Goal: Information Seeking & Learning: Learn about a topic

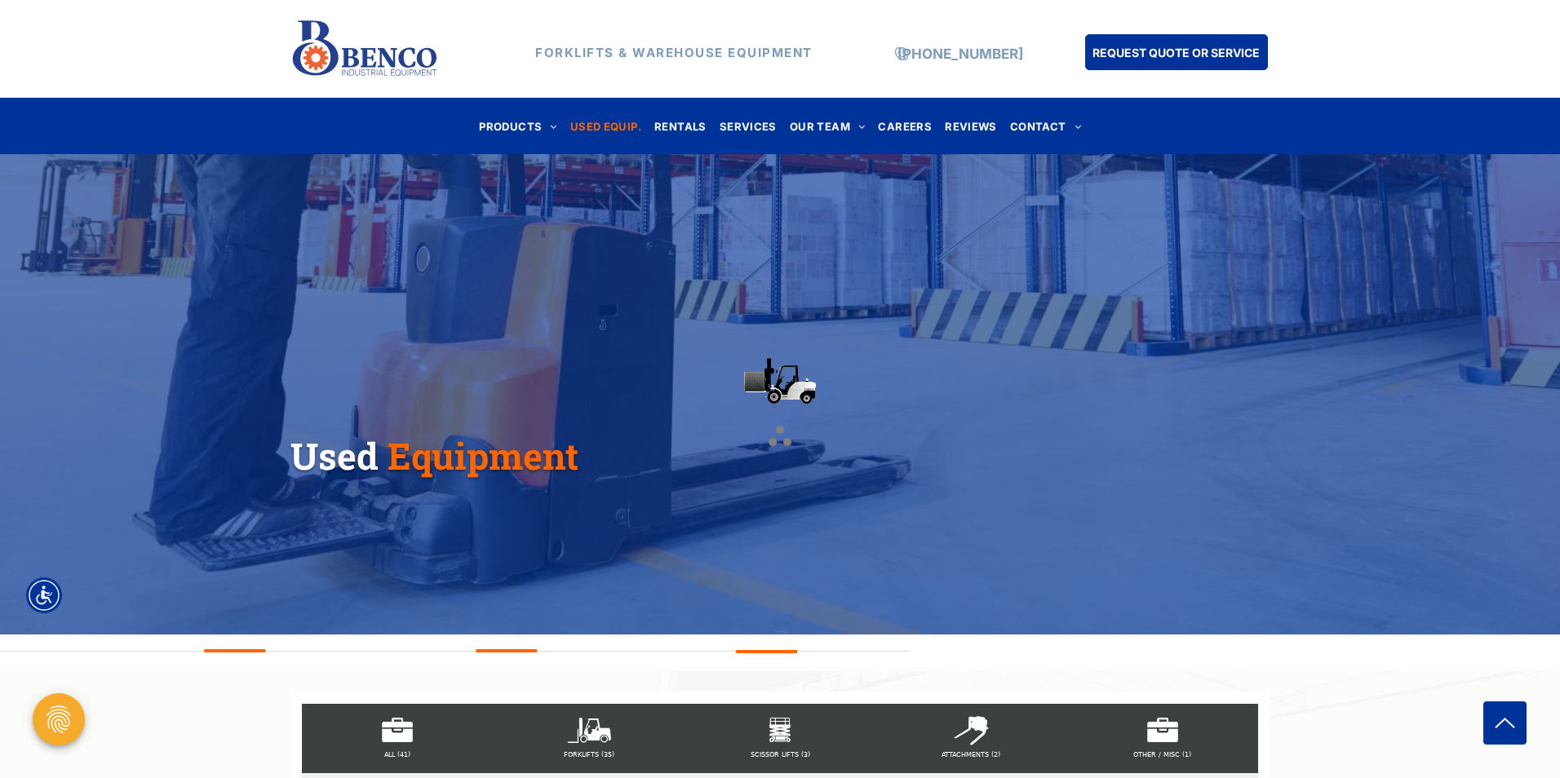
click at [201, 684] on div at bounding box center [780, 389] width 1560 height 778
click at [600, 733] on div "FORKLIFTS (35)" at bounding box center [588, 738] width 191 height 69
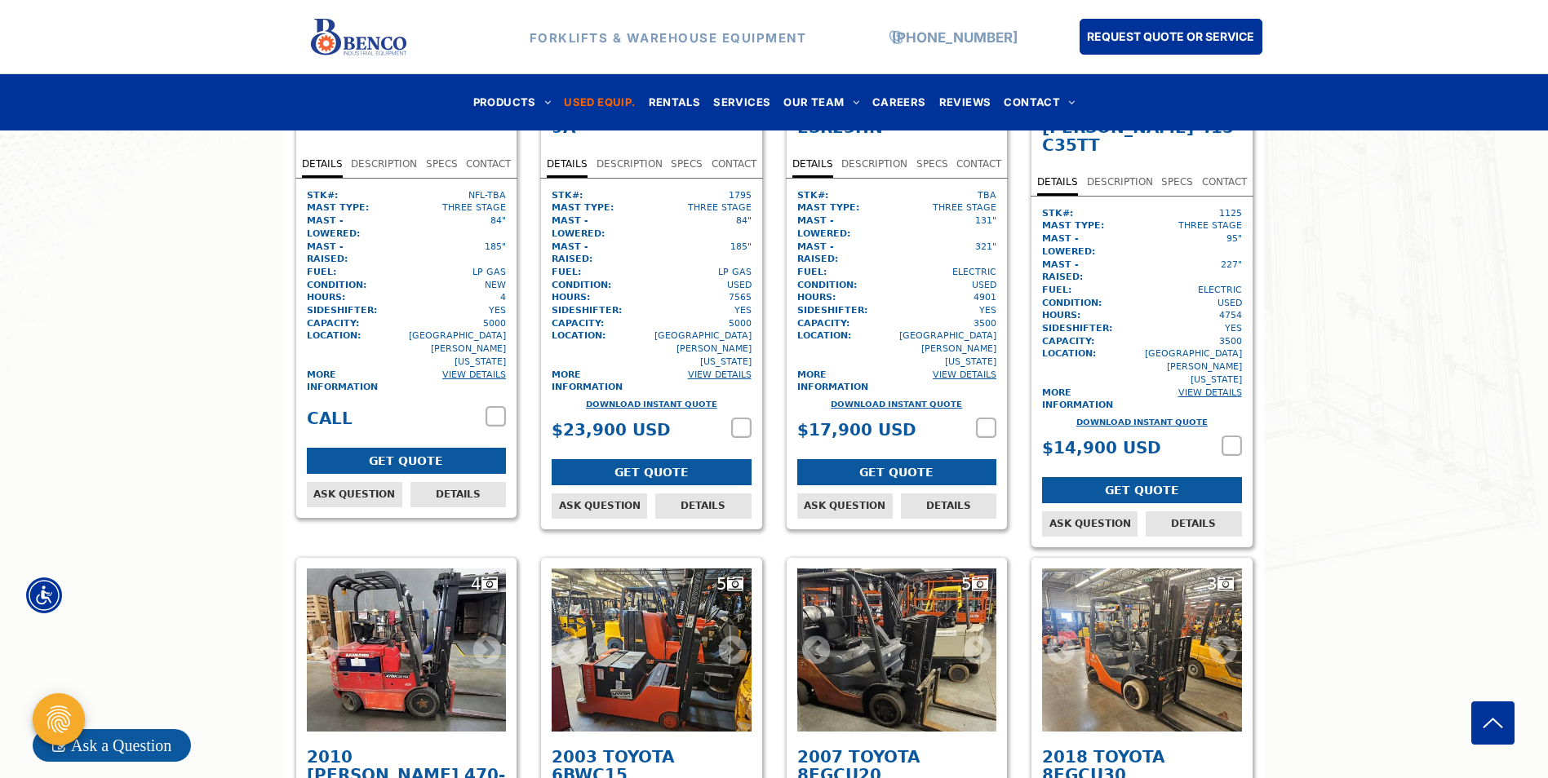
scroll to position [4977, 0]
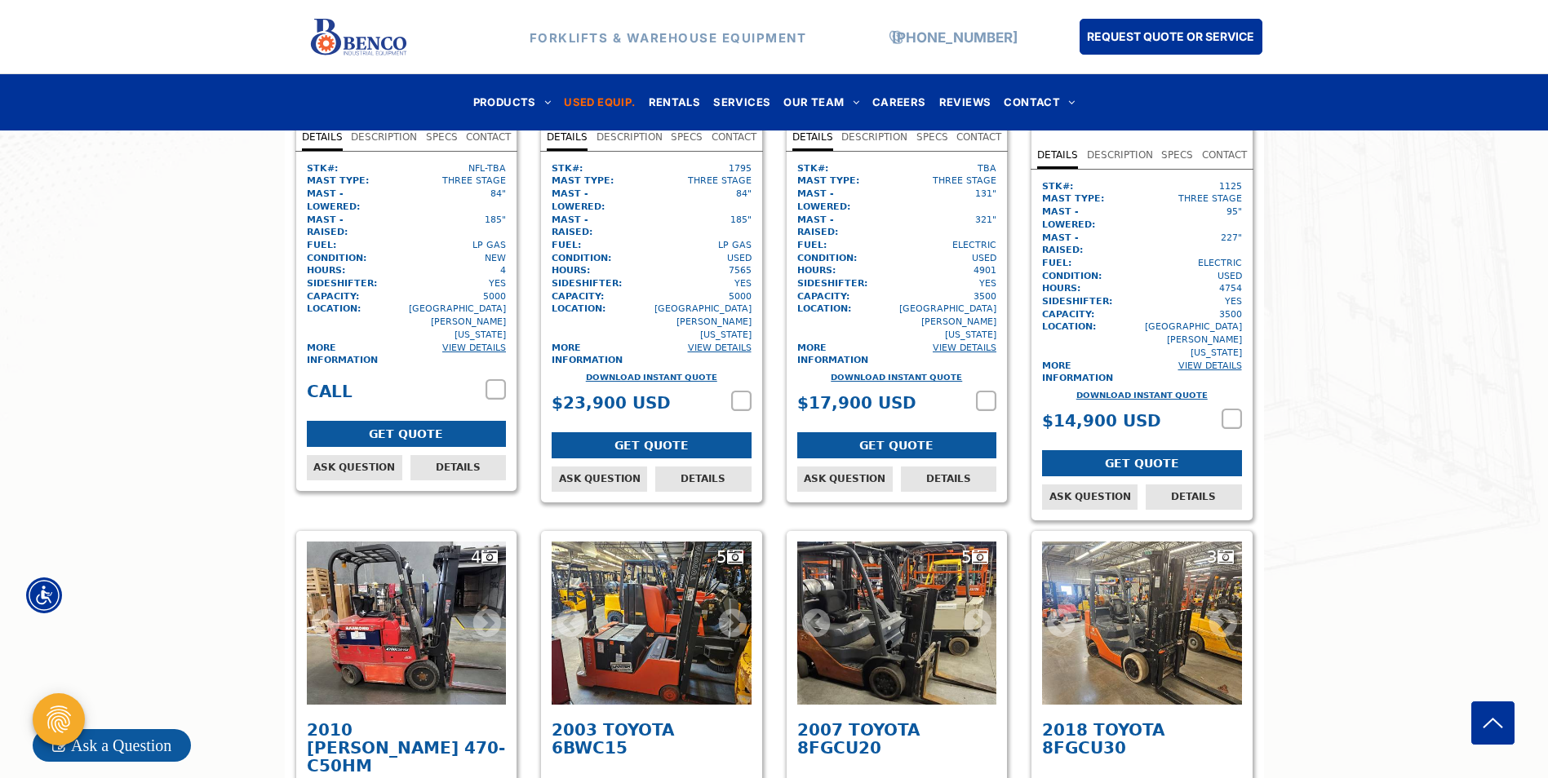
click at [975, 611] on icon at bounding box center [978, 623] width 28 height 24
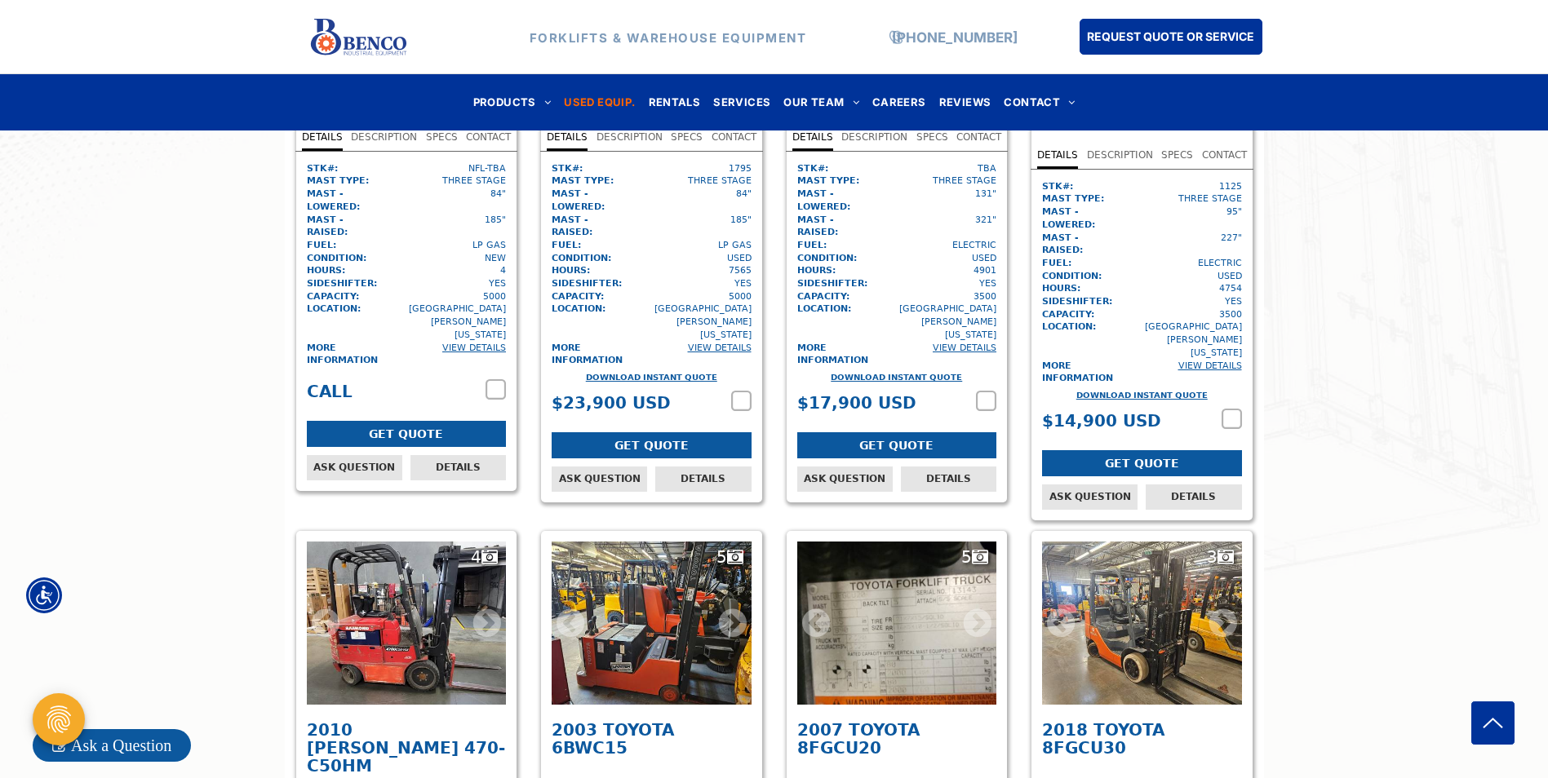
click at [971, 611] on icon at bounding box center [978, 623] width 28 height 24
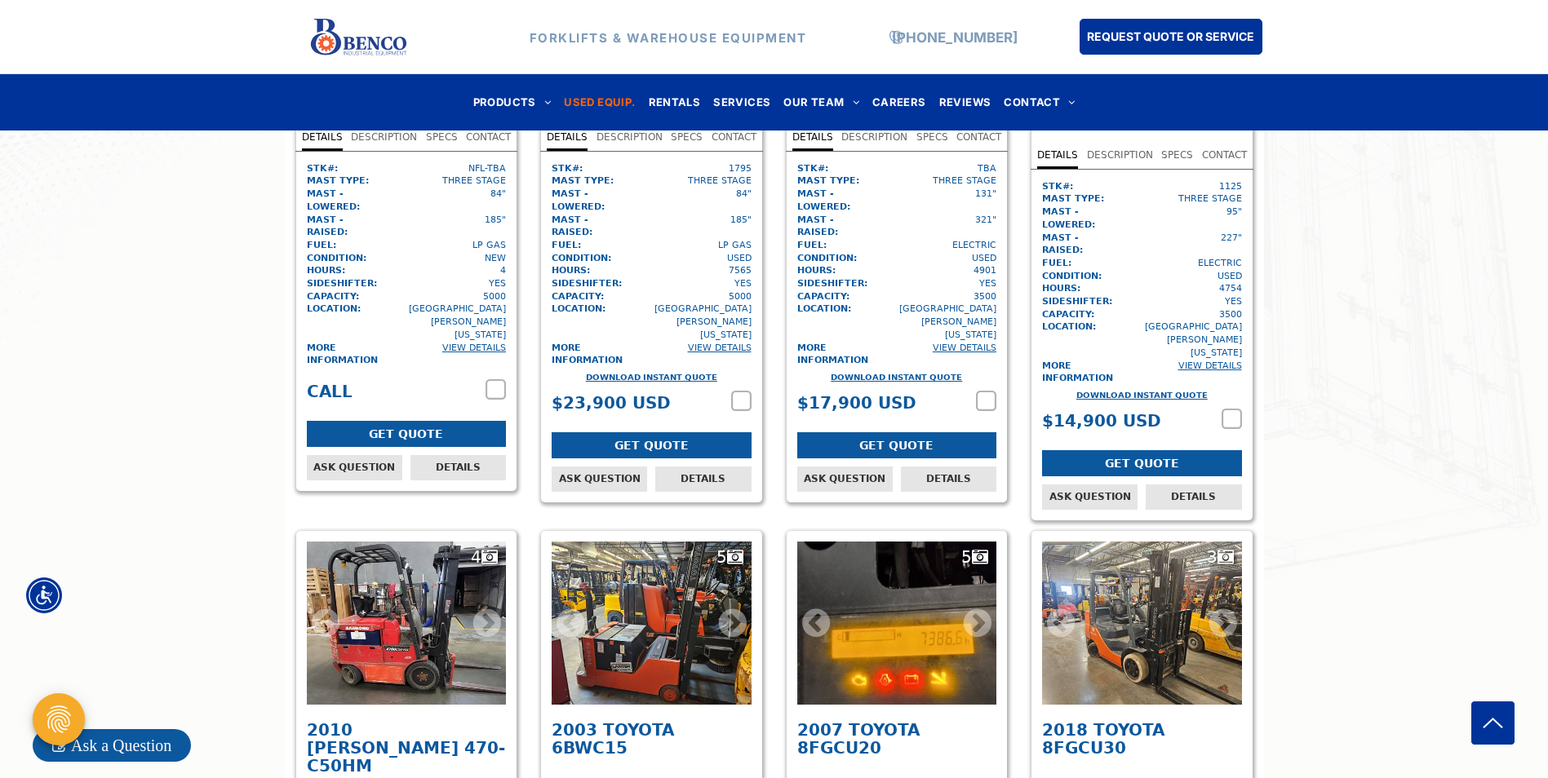
click at [971, 611] on icon at bounding box center [978, 623] width 28 height 24
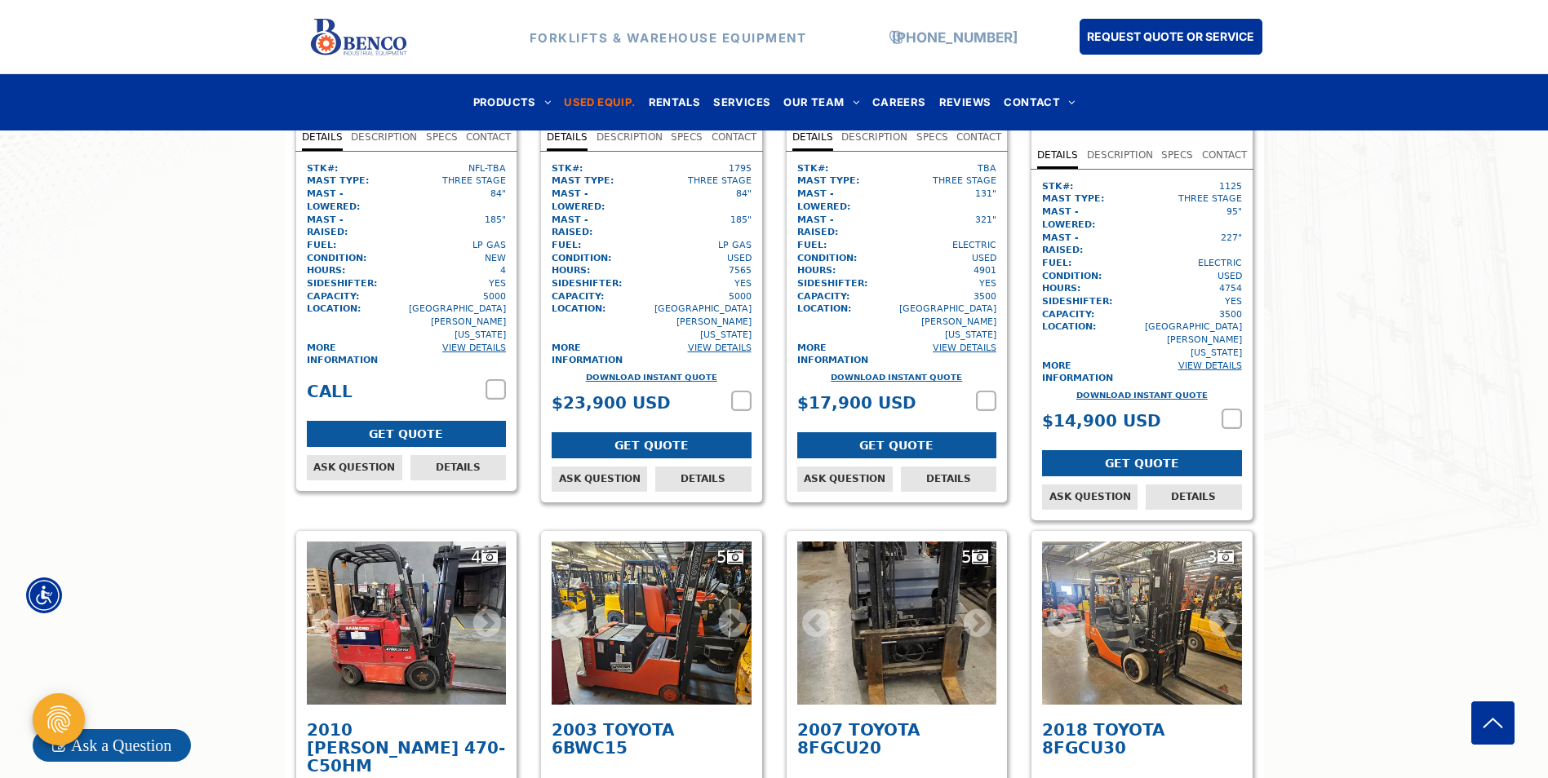
click at [971, 611] on icon at bounding box center [978, 623] width 28 height 24
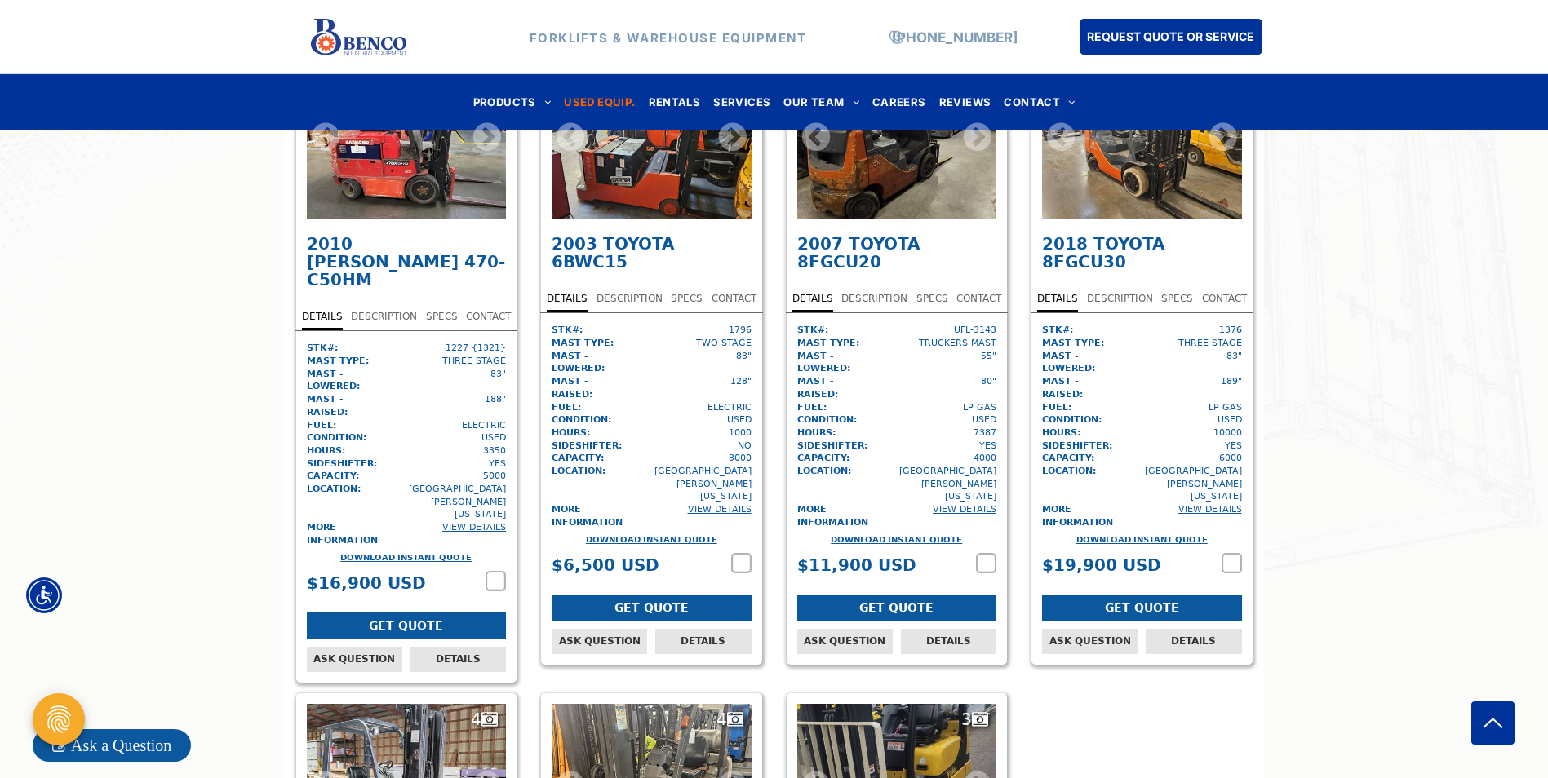
scroll to position [5548, 0]
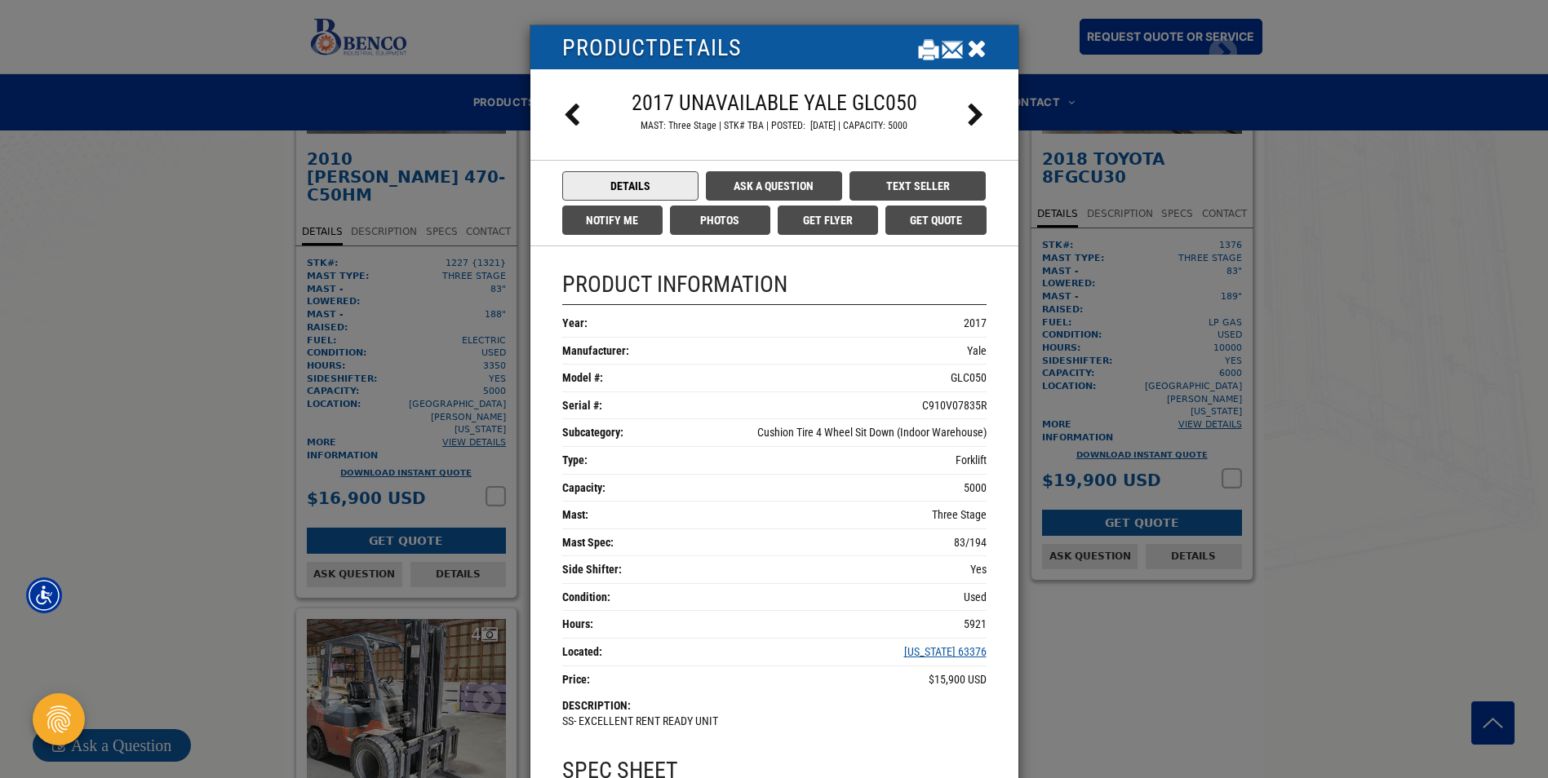
click at [972, 42] on icon "Close" at bounding box center [977, 48] width 20 height 24
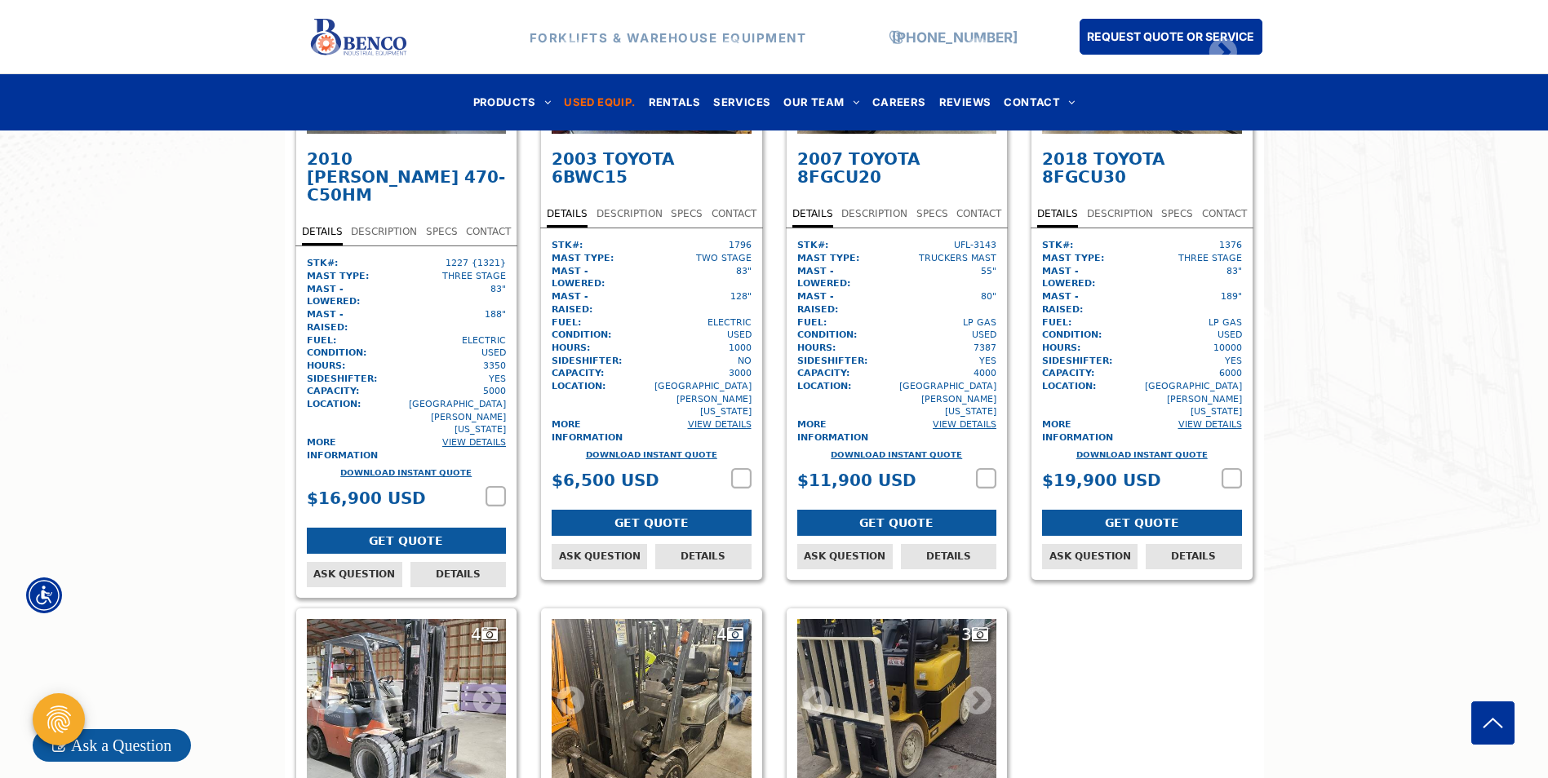
click at [973, 689] on icon at bounding box center [978, 701] width 28 height 24
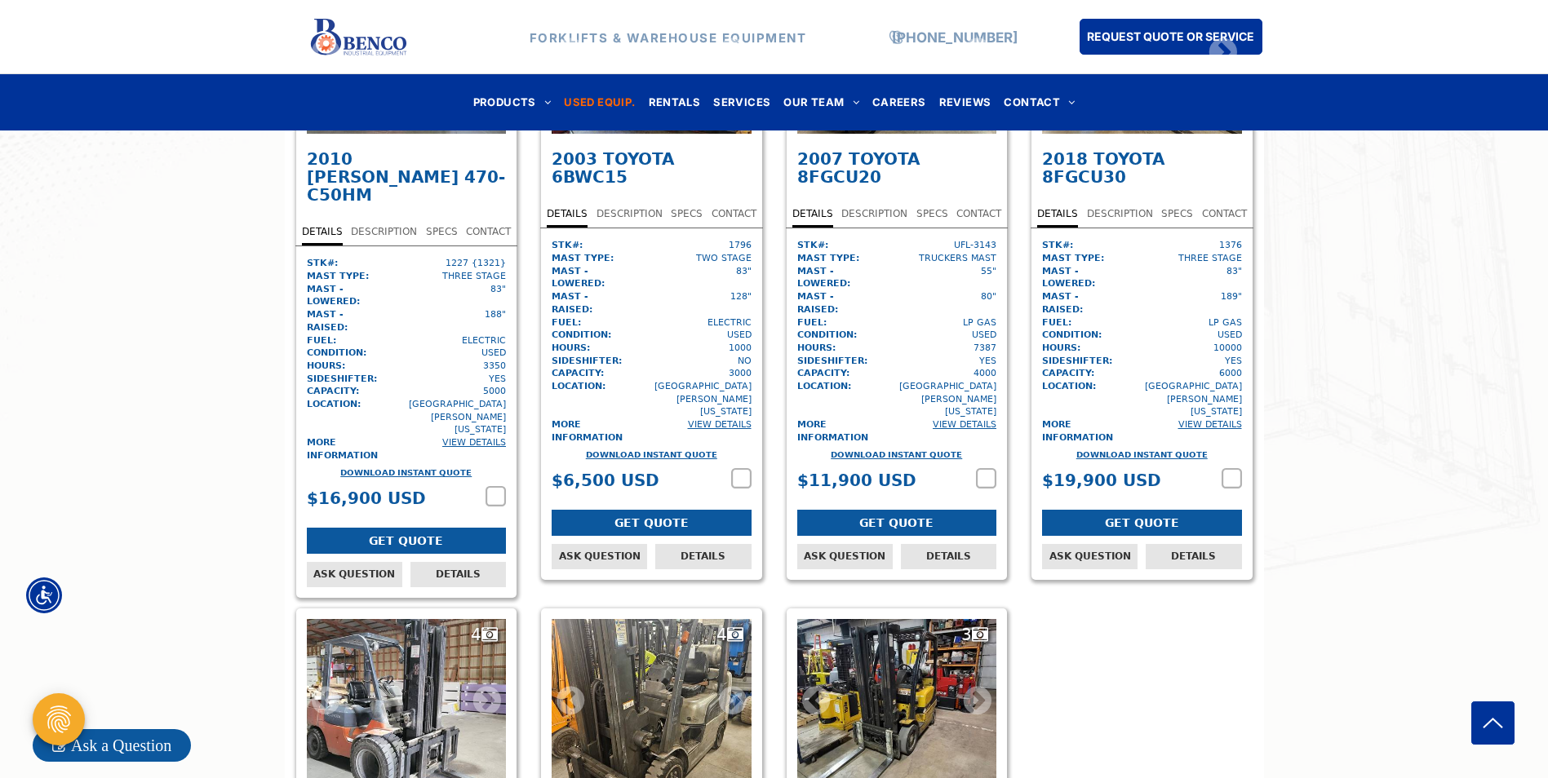
click at [973, 689] on icon at bounding box center [978, 701] width 28 height 24
